Goal: Check status: Check status

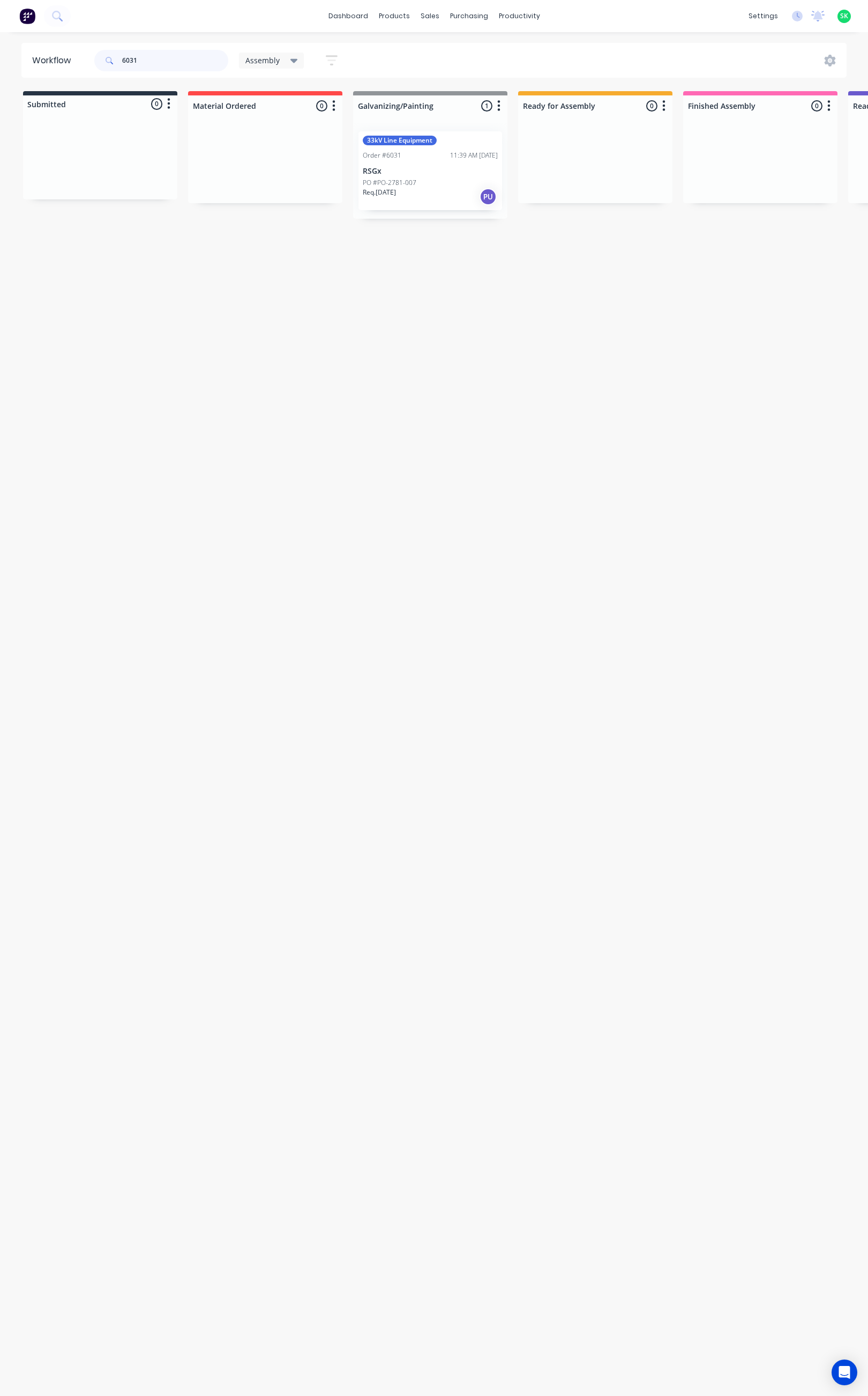
drag, startPoint x: 139, startPoint y: 60, endPoint x: 108, endPoint y: 69, distance: 32.3
click at [108, 64] on div "6031" at bounding box center [162, 60] width 134 height 22
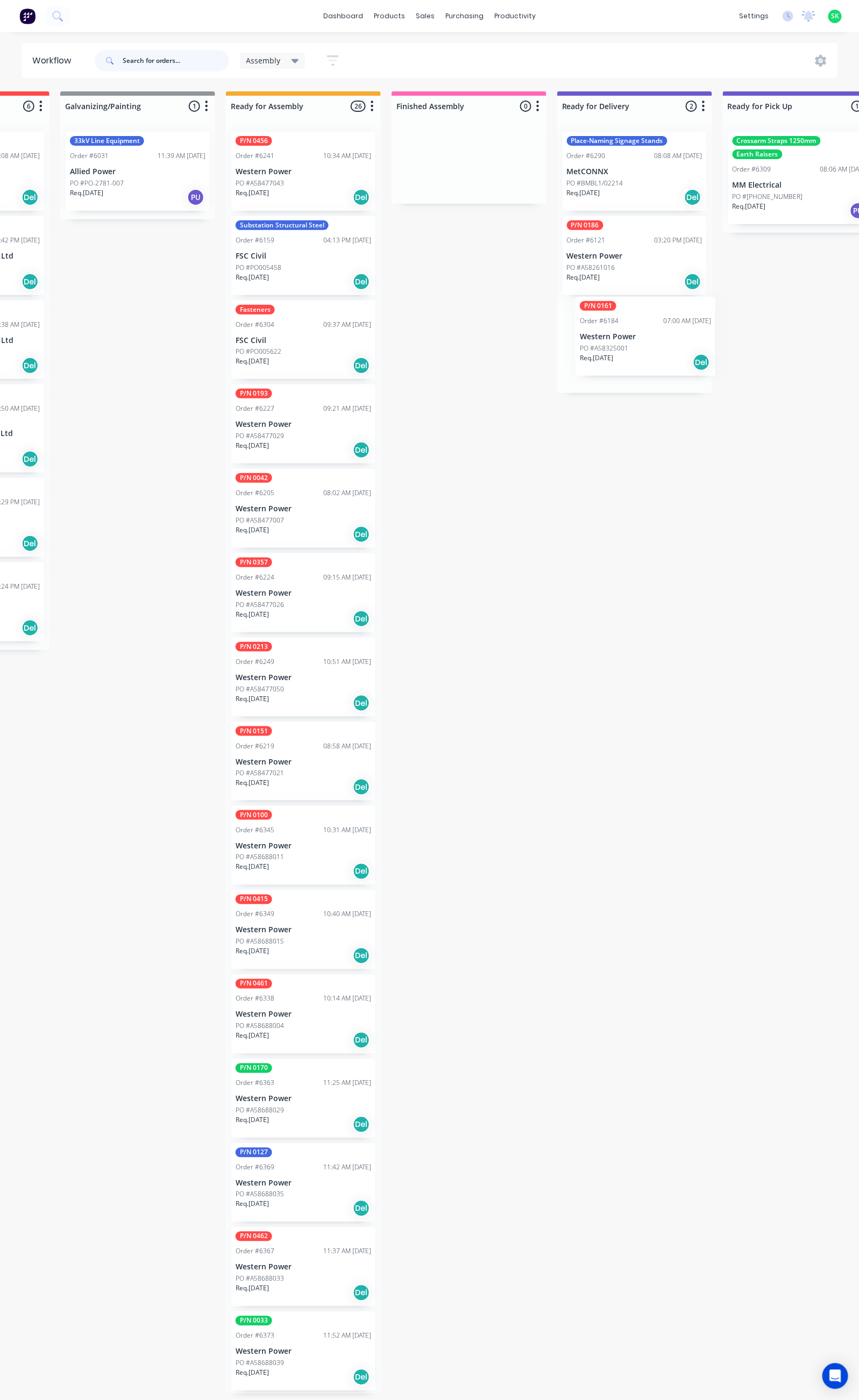
scroll to position [0, 300]
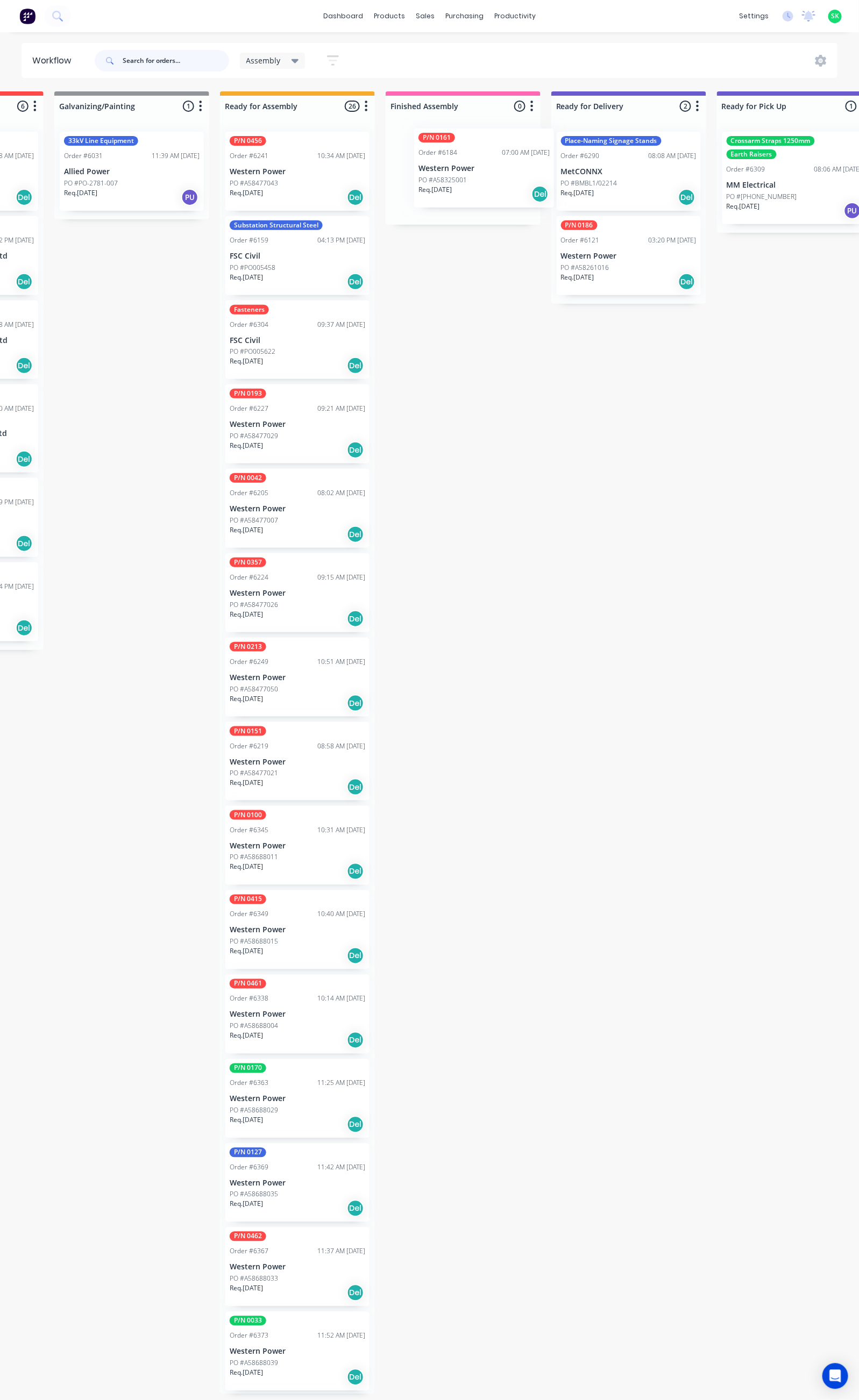
drag, startPoint x: 593, startPoint y: 266, endPoint x: 486, endPoint y: 177, distance: 139.2
click at [486, 177] on div "Submitted 42 Status colour #273444 hex #273444 Save Cancel Summaries Total orde…" at bounding box center [667, 742] width 1950 height 1303
drag, startPoint x: 621, startPoint y: 265, endPoint x: 467, endPoint y: 247, distance: 155.0
click at [467, 247] on div "Submitted 42 Status colour #273444 hex #273444 Save Cancel Summaries Total orde…" at bounding box center [667, 742] width 1950 height 1303
click at [467, 185] on div "PO #A58325001" at bounding box center [463, 183] width 135 height 10
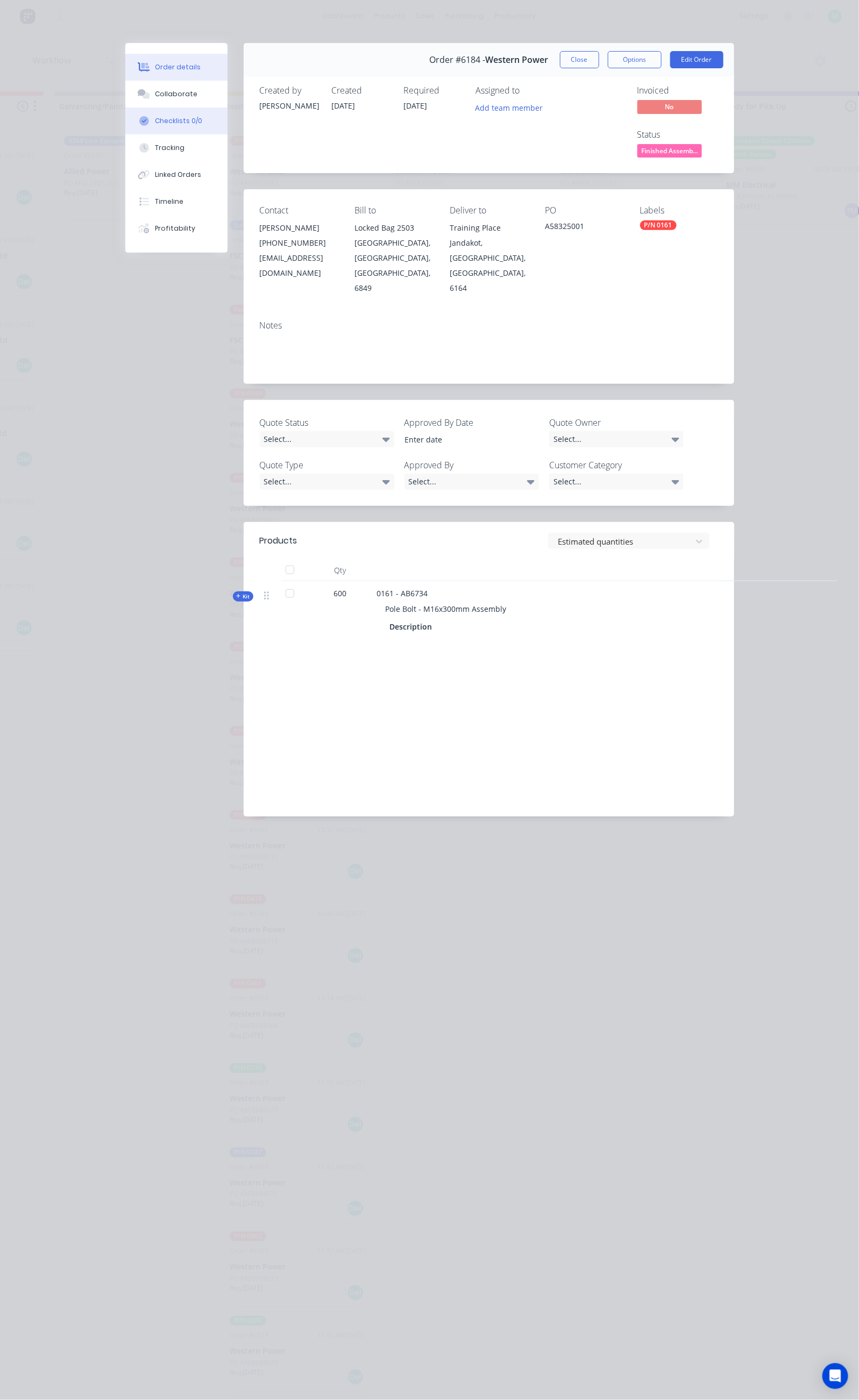
click at [155, 120] on div "Checklists 0/0" at bounding box center [178, 120] width 47 height 10
type textarea "x"
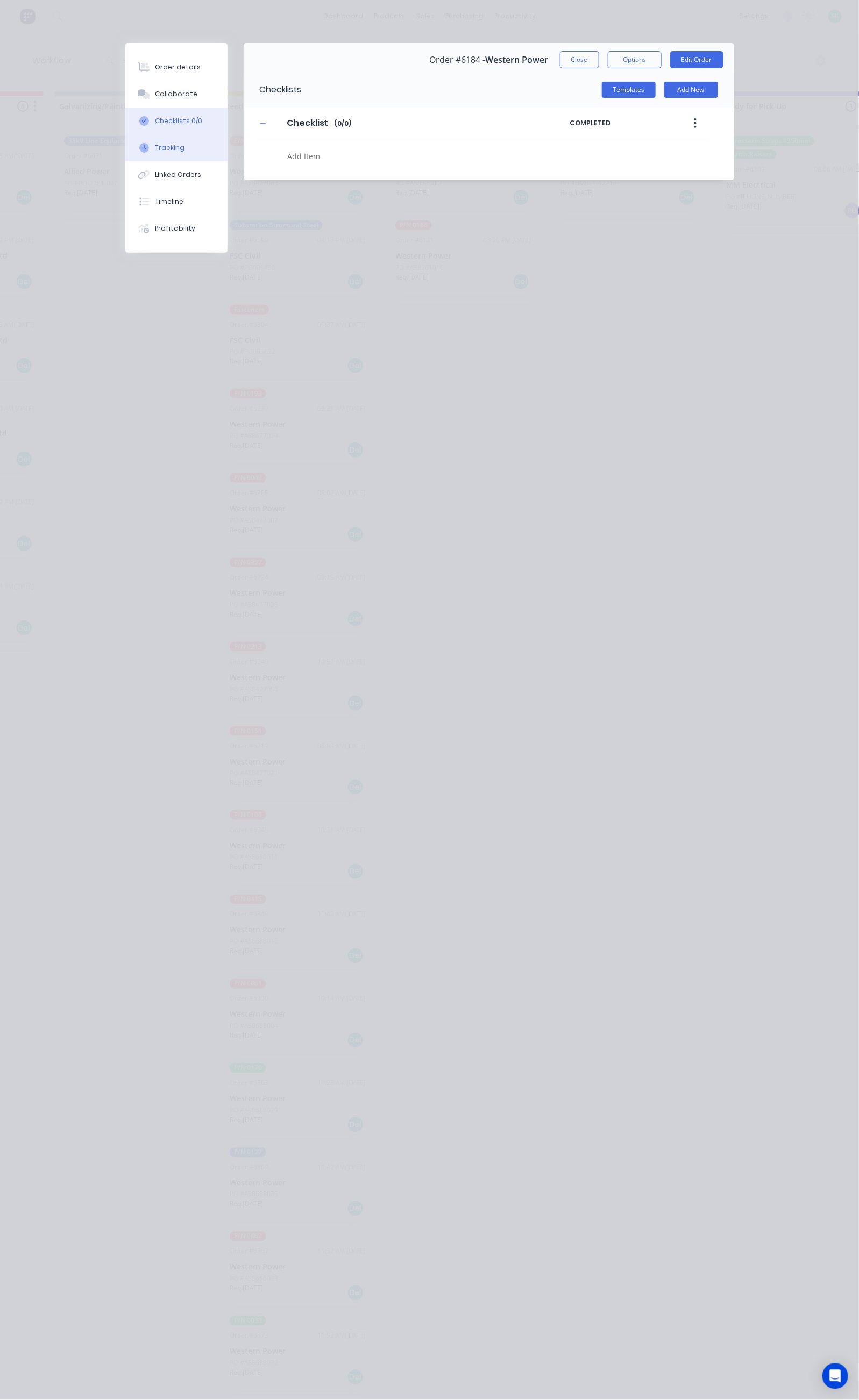
click at [126, 142] on button "Tracking" at bounding box center [176, 148] width 102 height 27
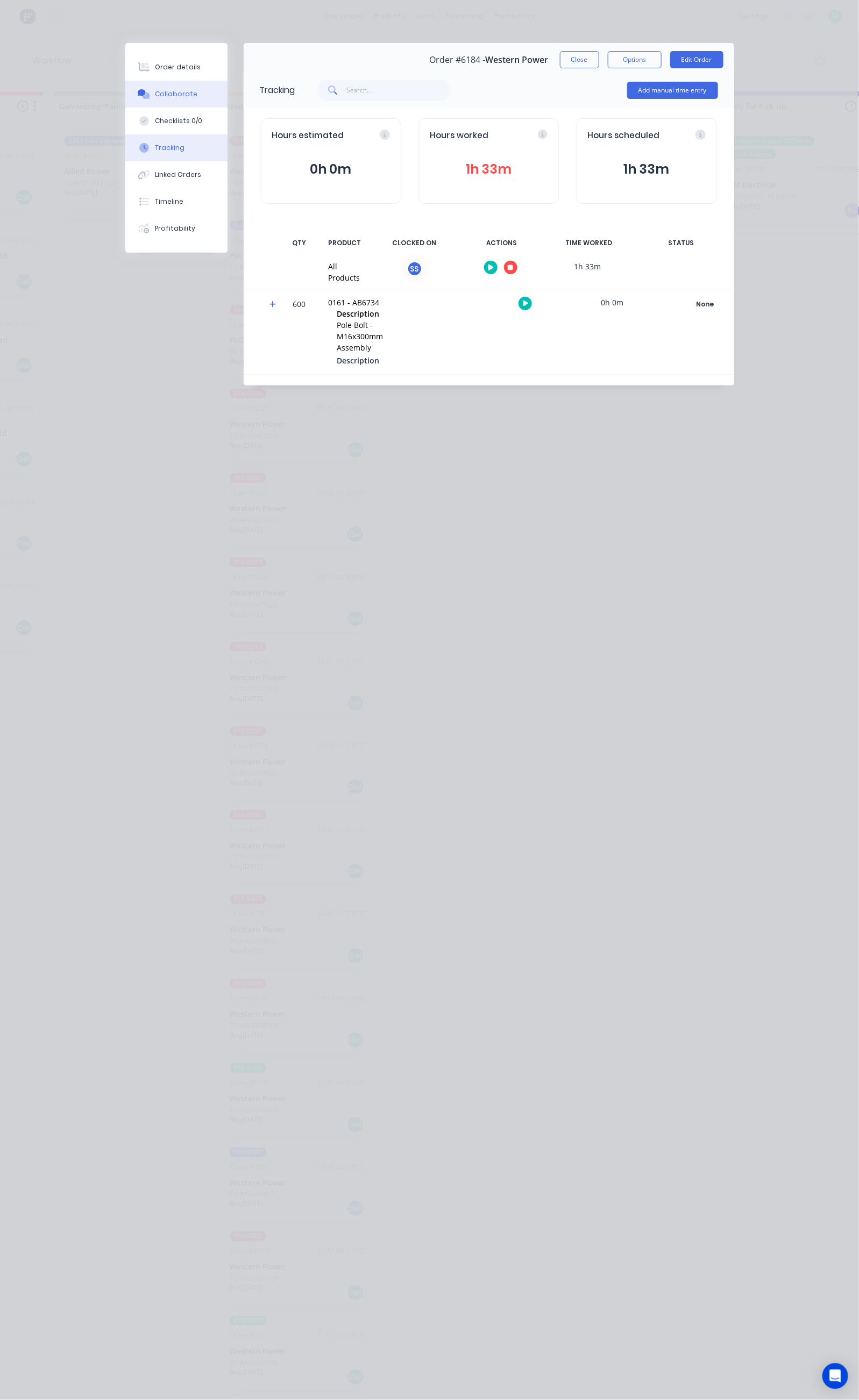
click at [155, 89] on div "Collaborate" at bounding box center [176, 93] width 43 height 10
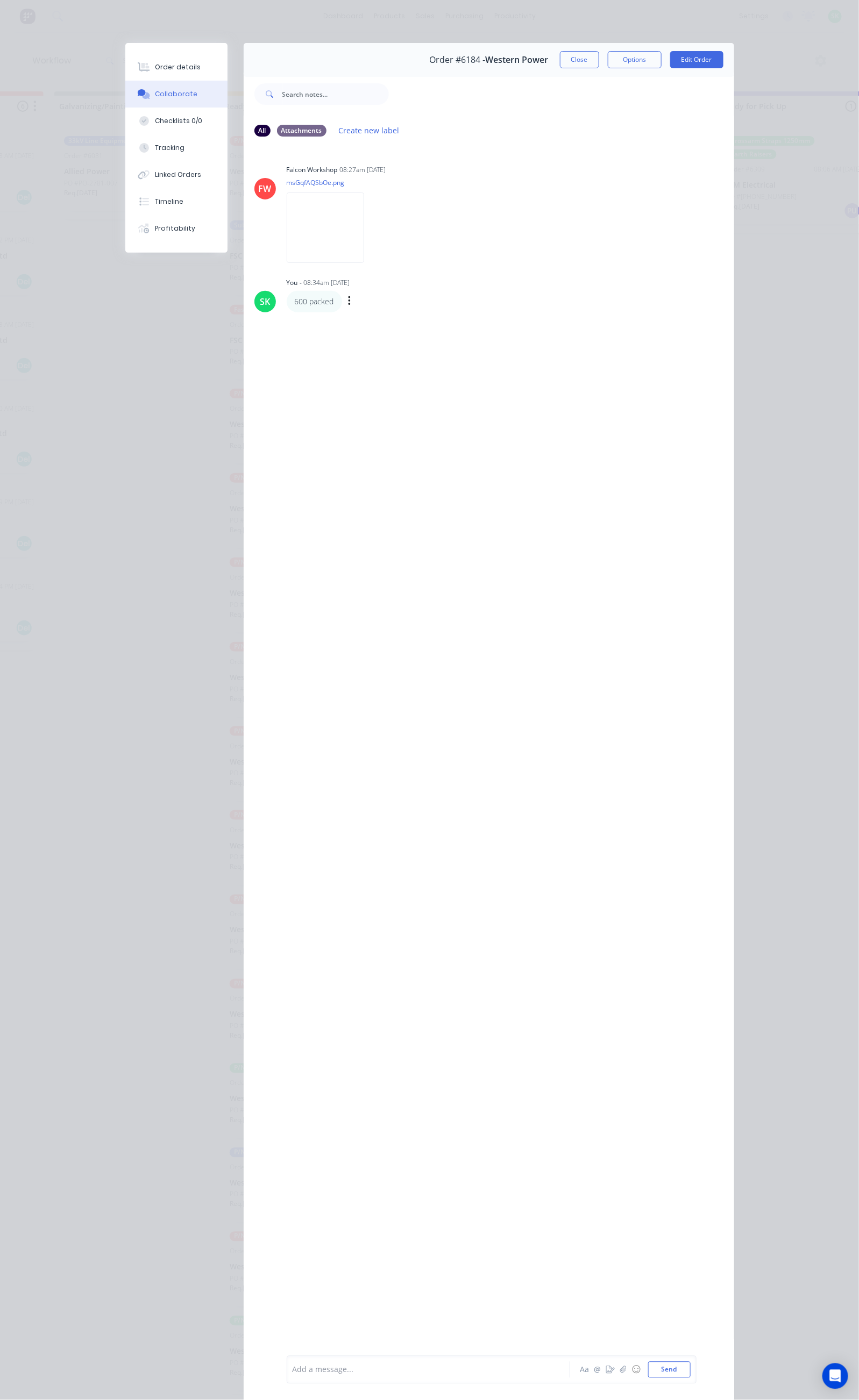
click at [286, 288] on div "You - 08:34am [DATE] 600 packed Labels Edit Delete" at bounding box center [455, 294] width 336 height 37
click at [348, 300] on icon "button" at bounding box center [349, 301] width 3 height 13
click at [355, 319] on button "Edit" at bounding box center [389, 321] width 68 height 18
click at [599, 64] on button "Close" at bounding box center [579, 59] width 40 height 17
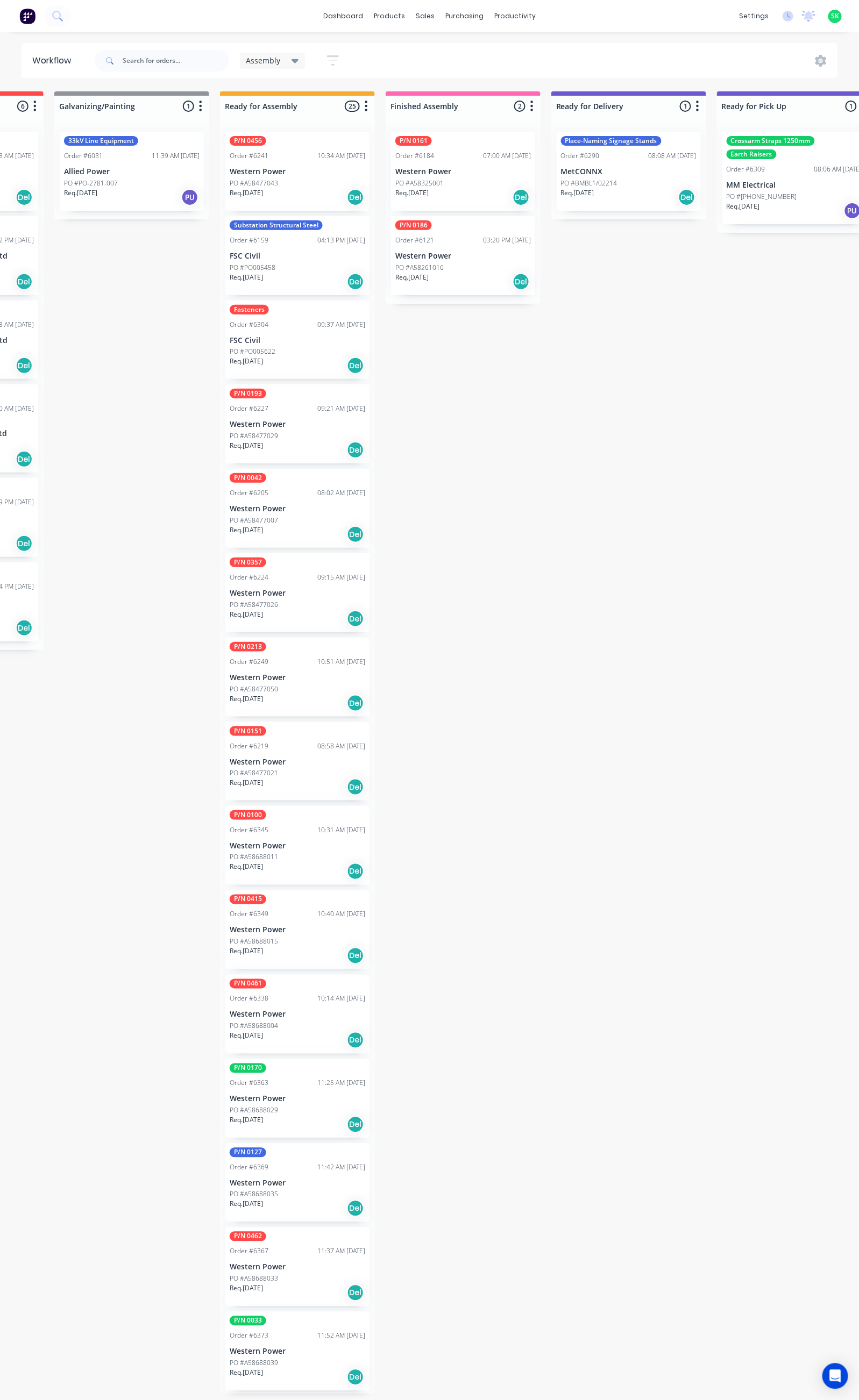
click at [472, 177] on div "P/N 0161 Order #6184 07:00 AM [DATE] Western Power PO #A58325001 Req. [DATE] Del" at bounding box center [463, 171] width 144 height 79
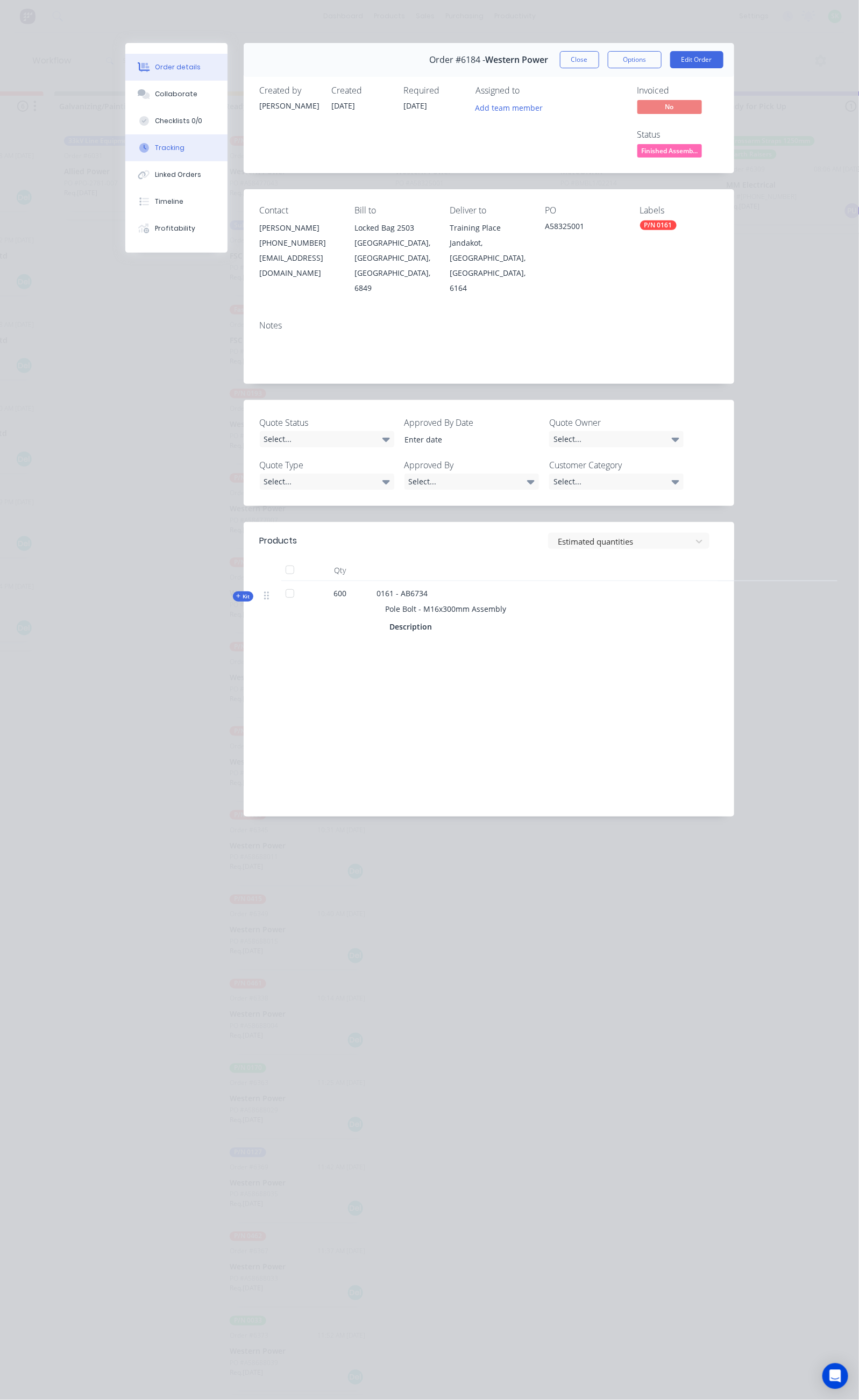
click at [126, 139] on button "Tracking" at bounding box center [176, 148] width 102 height 27
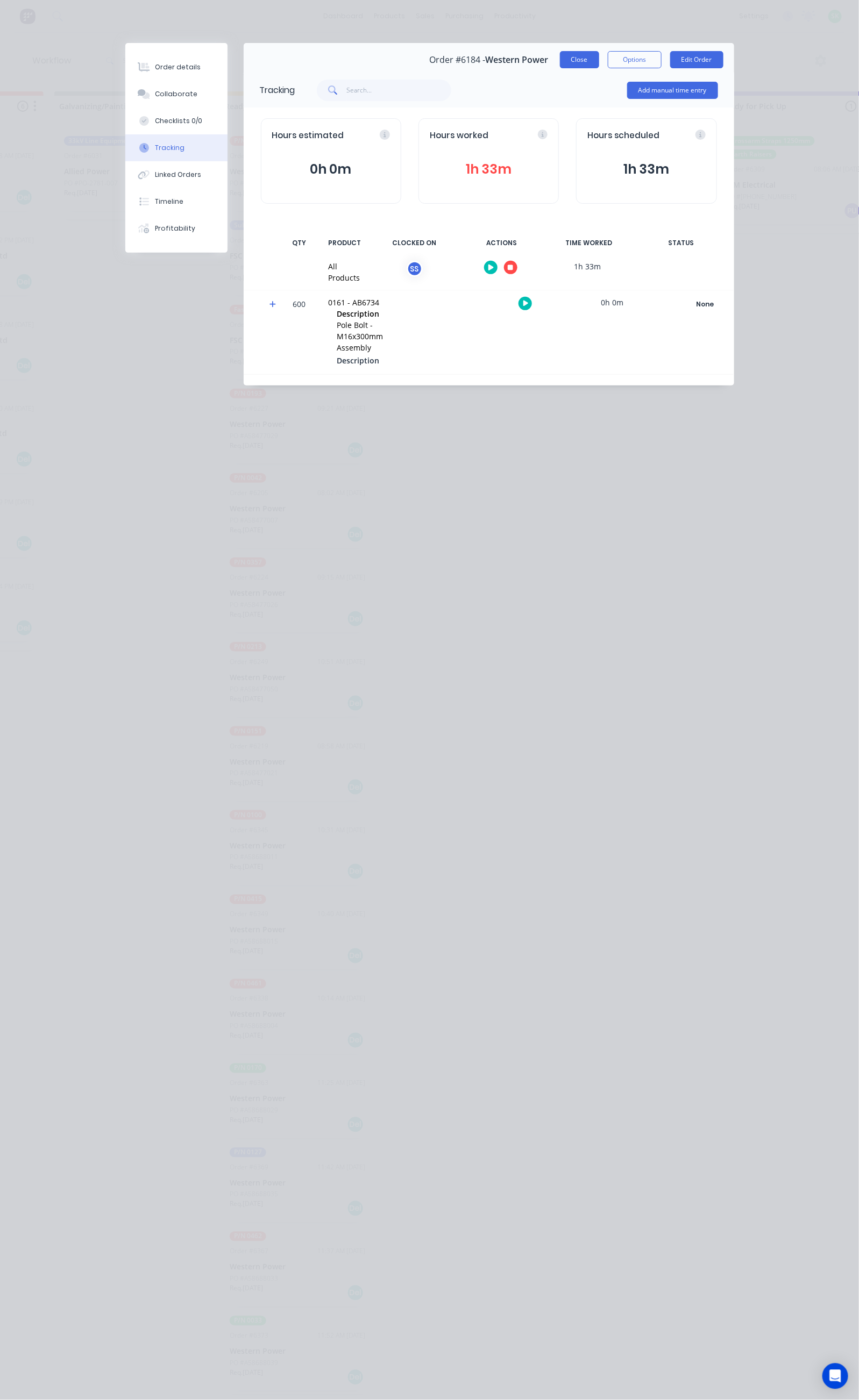
click at [599, 63] on button "Close" at bounding box center [579, 59] width 40 height 17
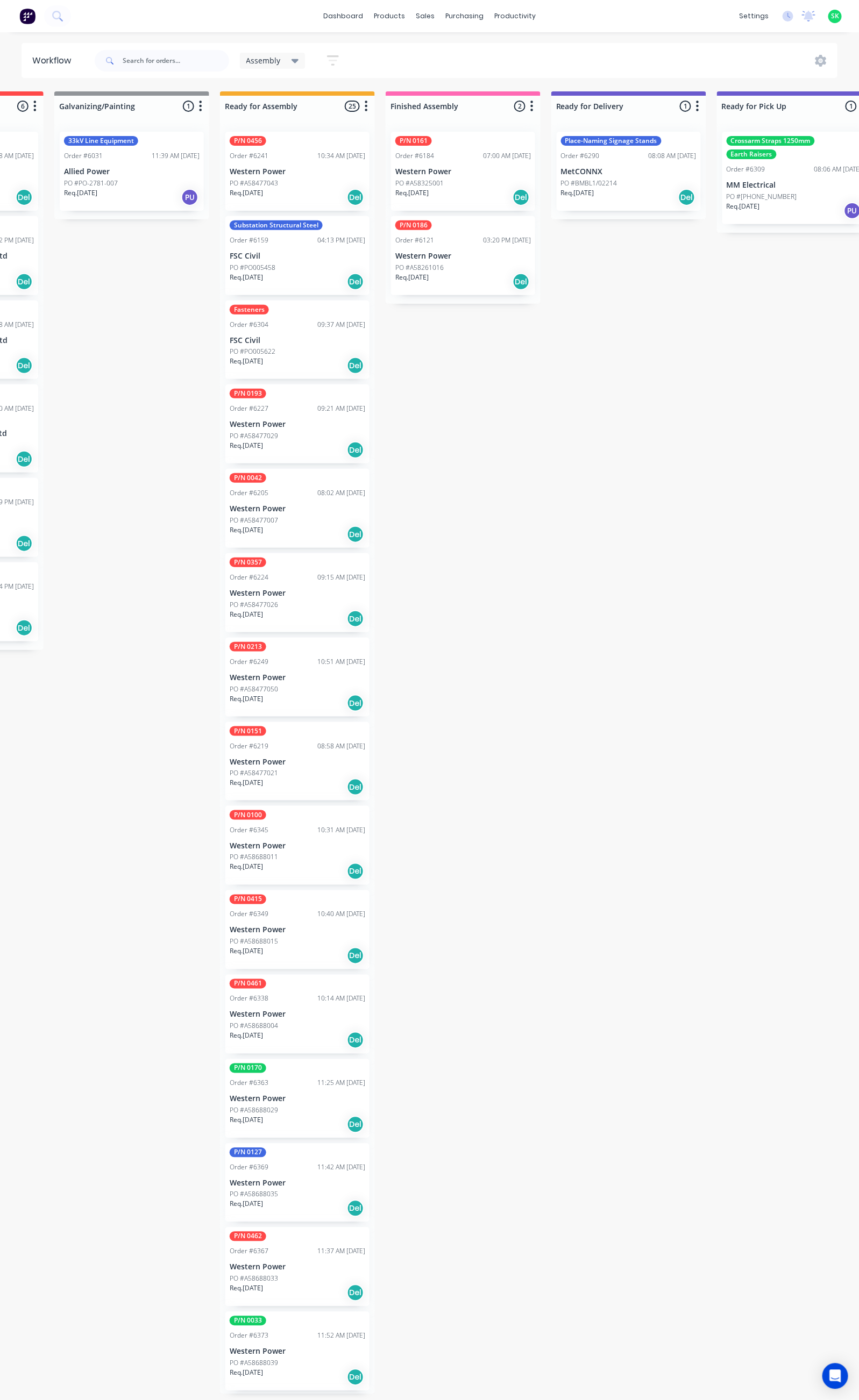
click at [488, 268] on div "PO #A58261016" at bounding box center [463, 268] width 135 height 10
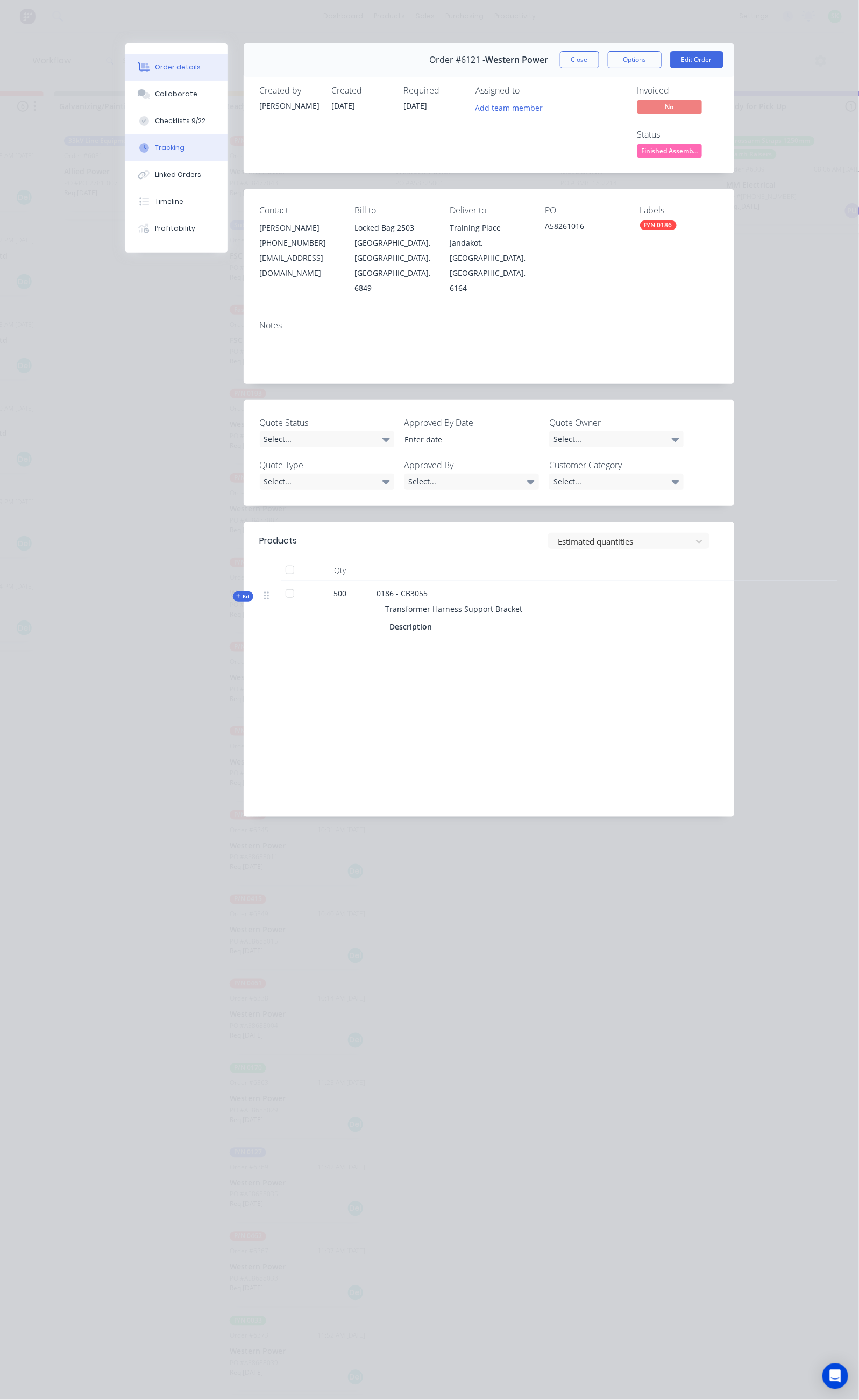
click at [126, 145] on button "Tracking" at bounding box center [176, 148] width 102 height 27
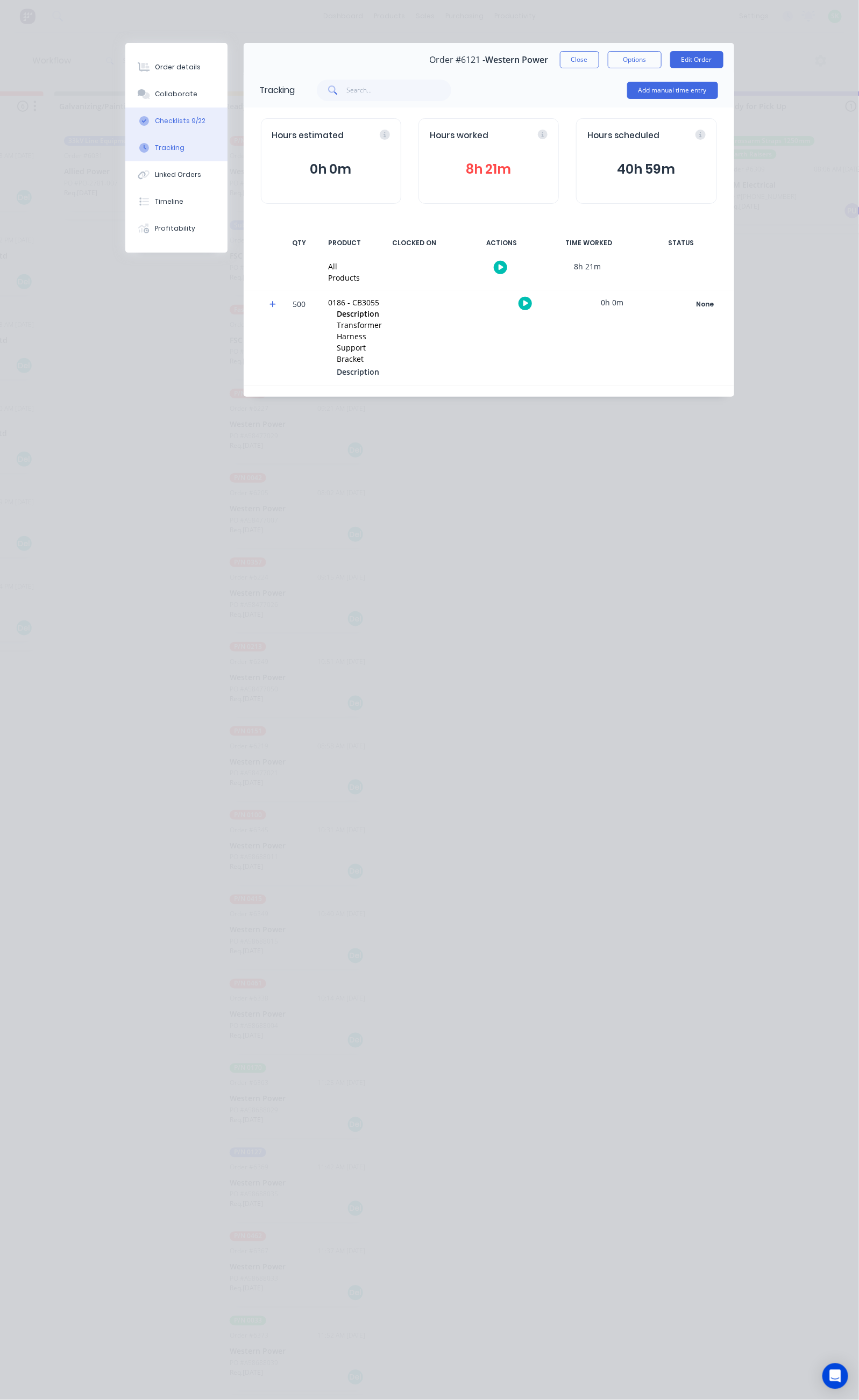
click at [155, 121] on div "Checklists 9/22" at bounding box center [180, 120] width 51 height 10
type textarea "x"
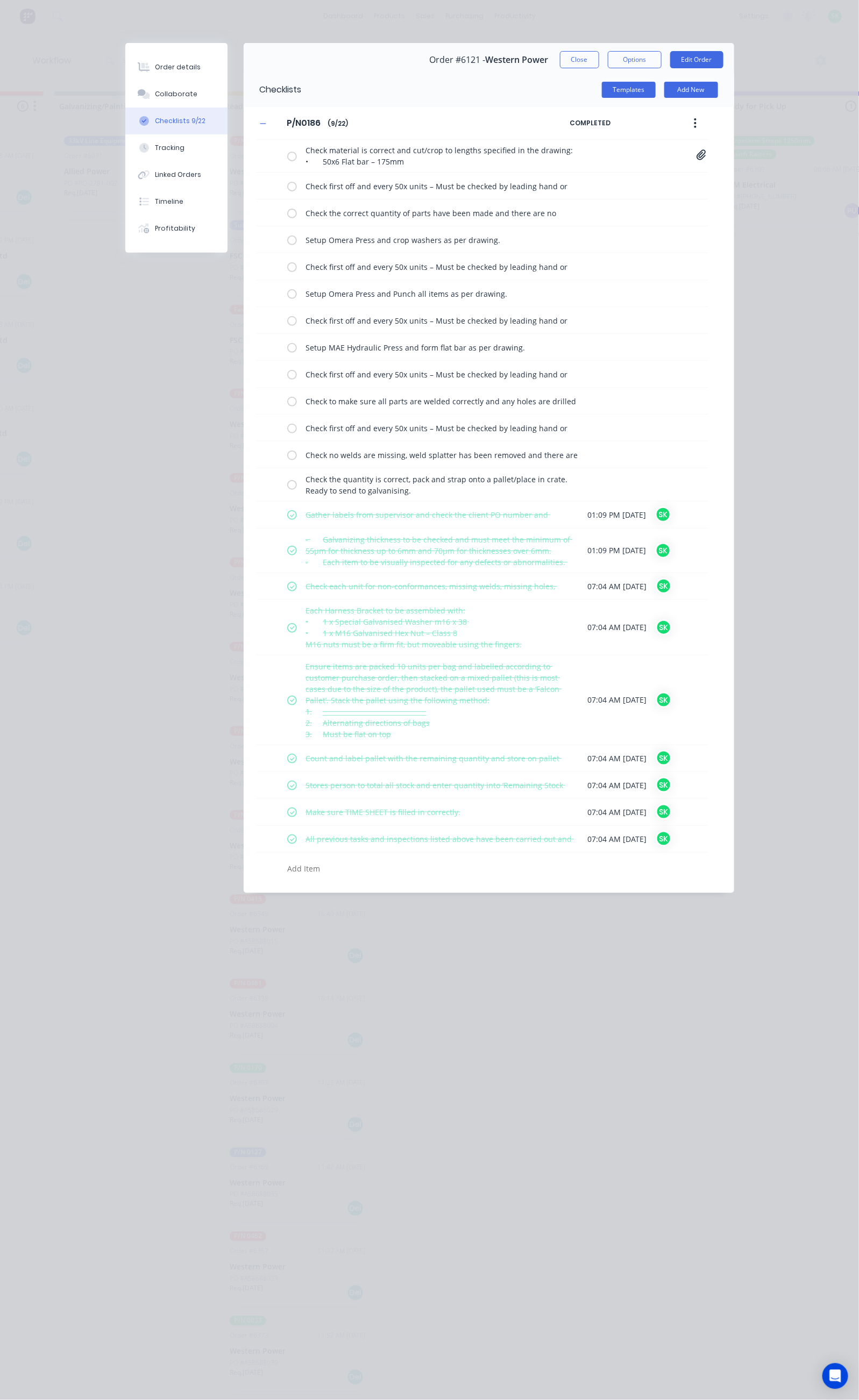
drag, startPoint x: 683, startPoint y: 58, endPoint x: 677, endPoint y: 60, distance: 6.3
click at [599, 58] on button "Close" at bounding box center [579, 59] width 40 height 17
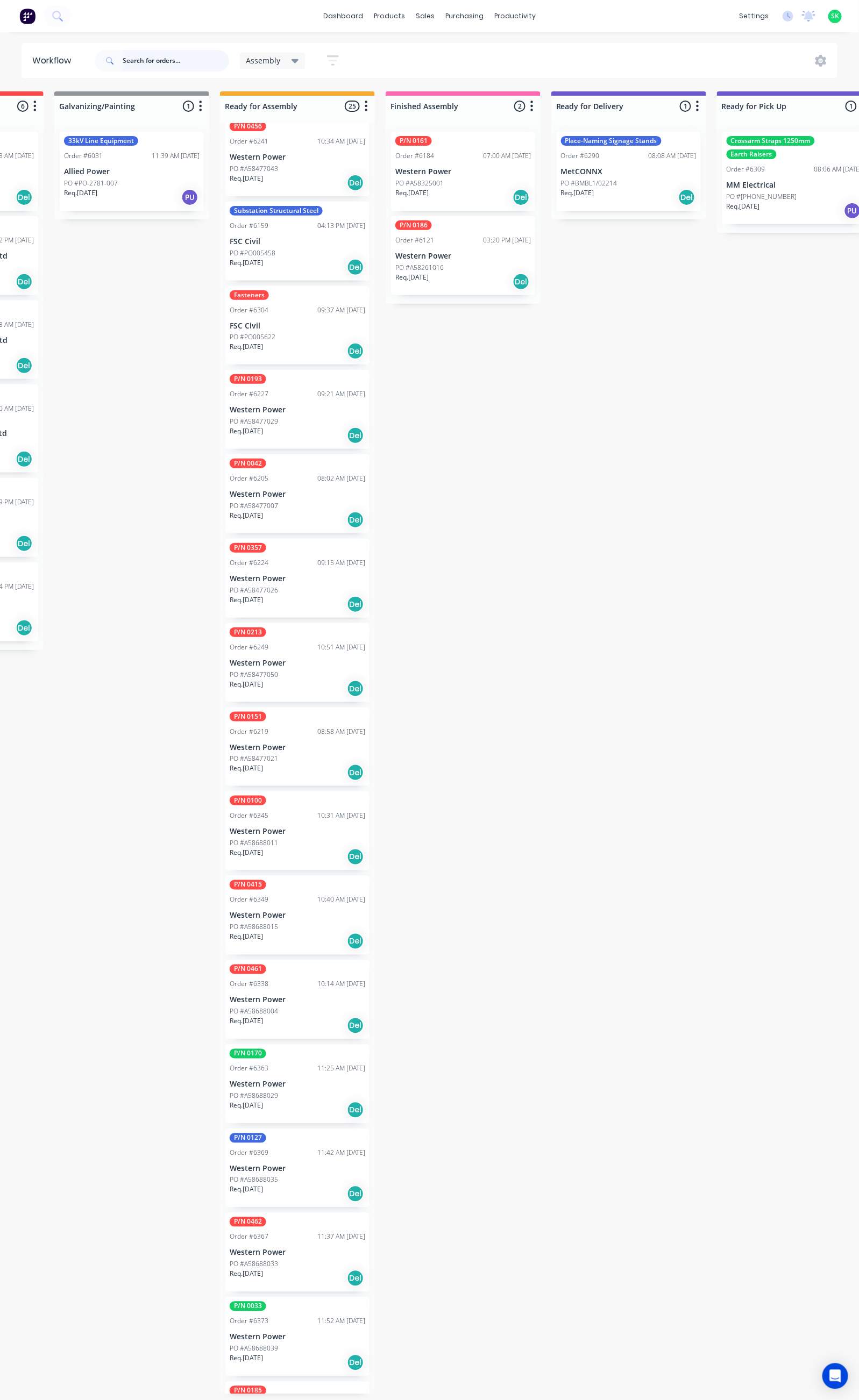
scroll to position [0, 0]
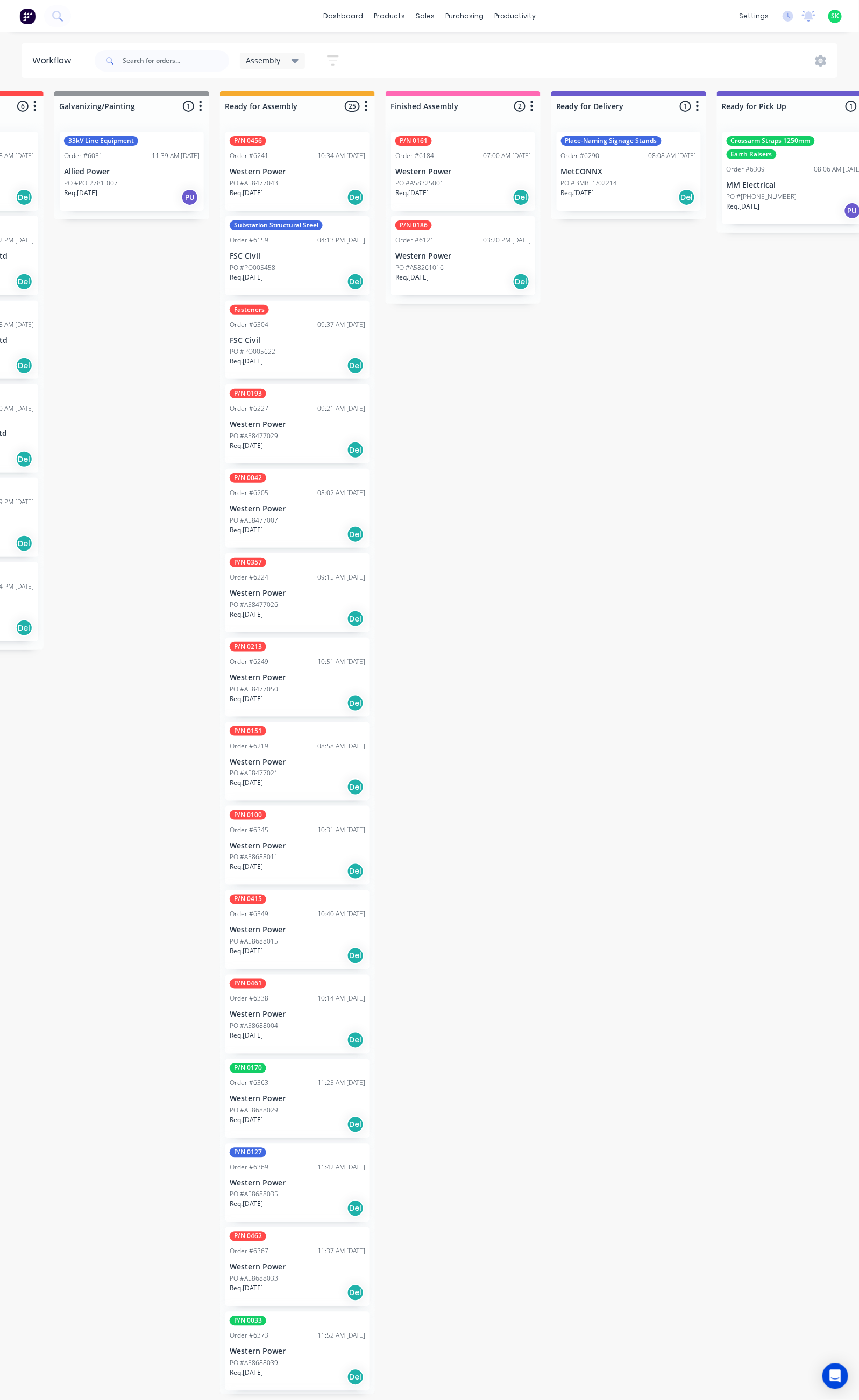
click at [288, 191] on div "Req. [DATE] Del" at bounding box center [297, 197] width 135 height 18
